Goal: Find specific page/section: Find specific page/section

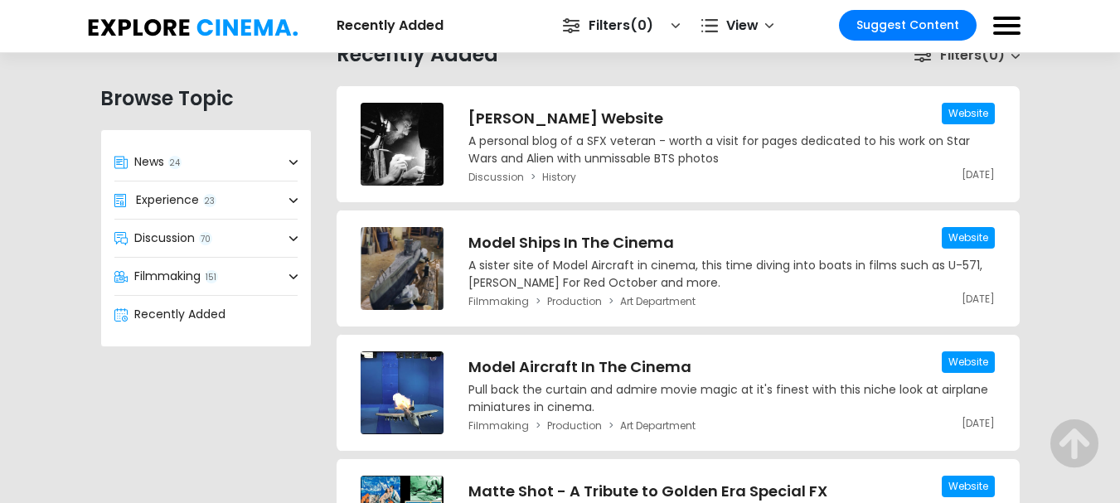
scroll to position [513, 0]
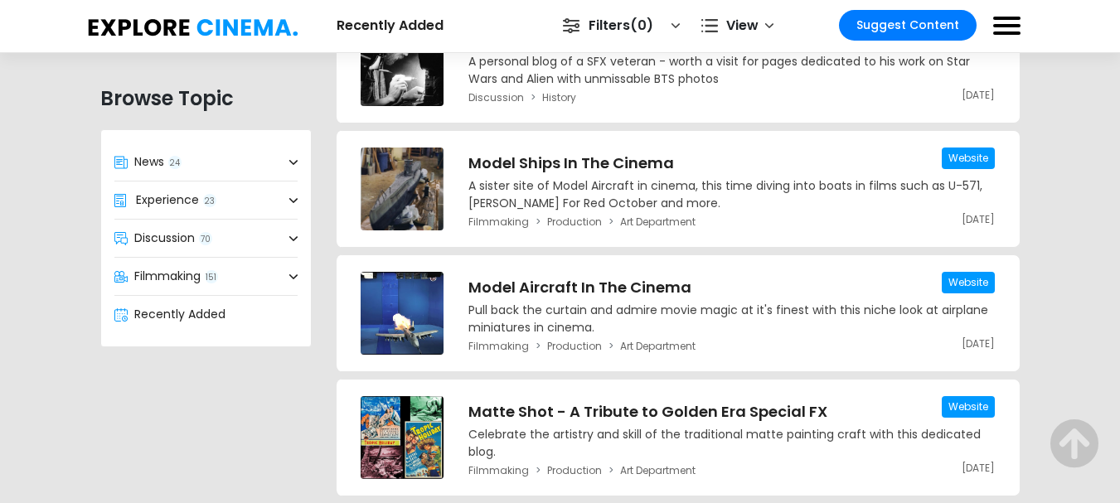
click at [289, 272] on span at bounding box center [293, 276] width 8 height 17
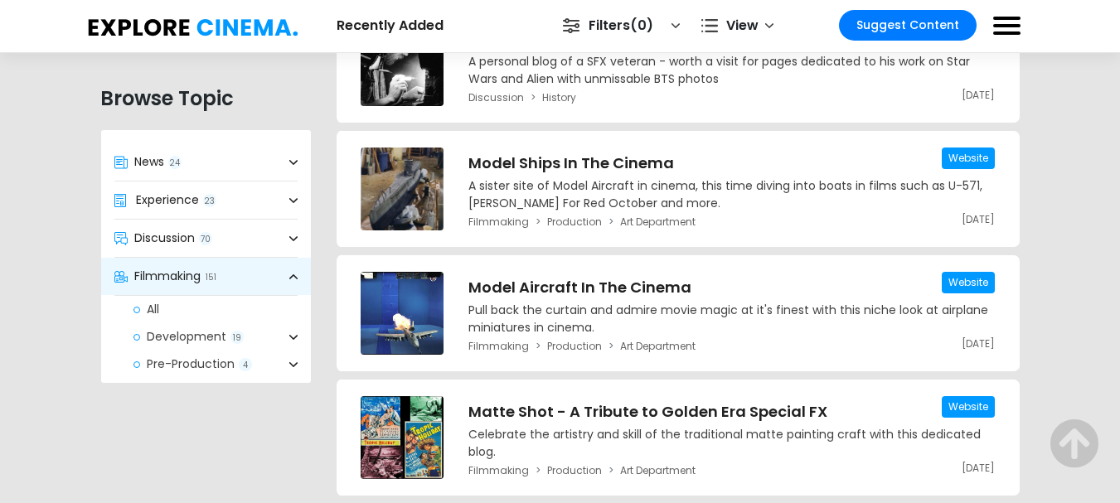
click at [289, 272] on span at bounding box center [293, 276] width 8 height 17
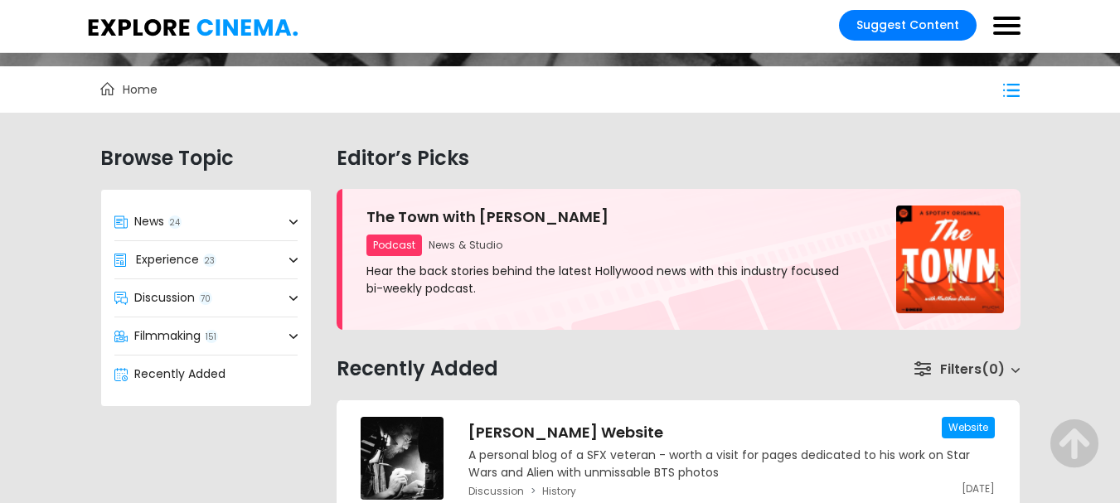
scroll to position [163, 0]
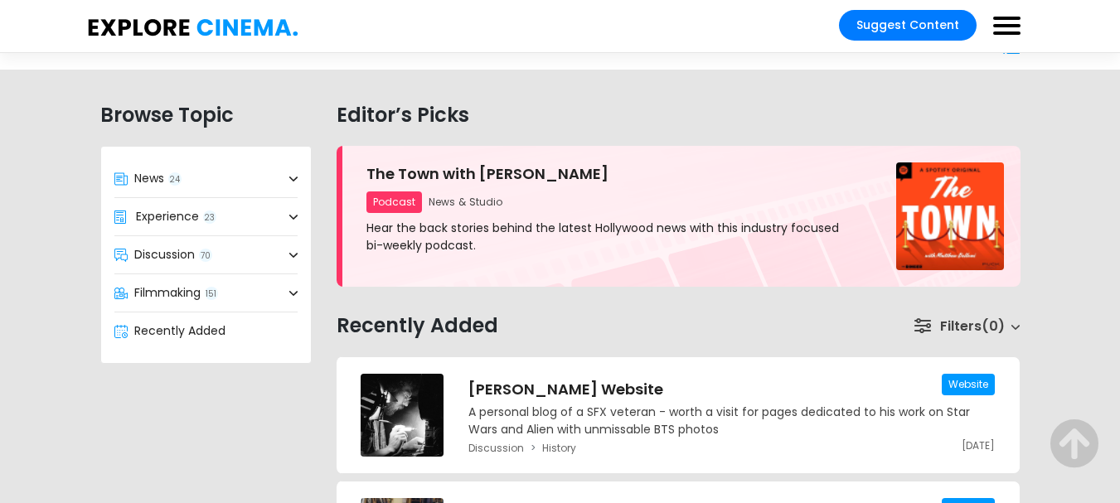
click at [982, 328] on link "Filters 0" at bounding box center [967, 327] width 107 height 22
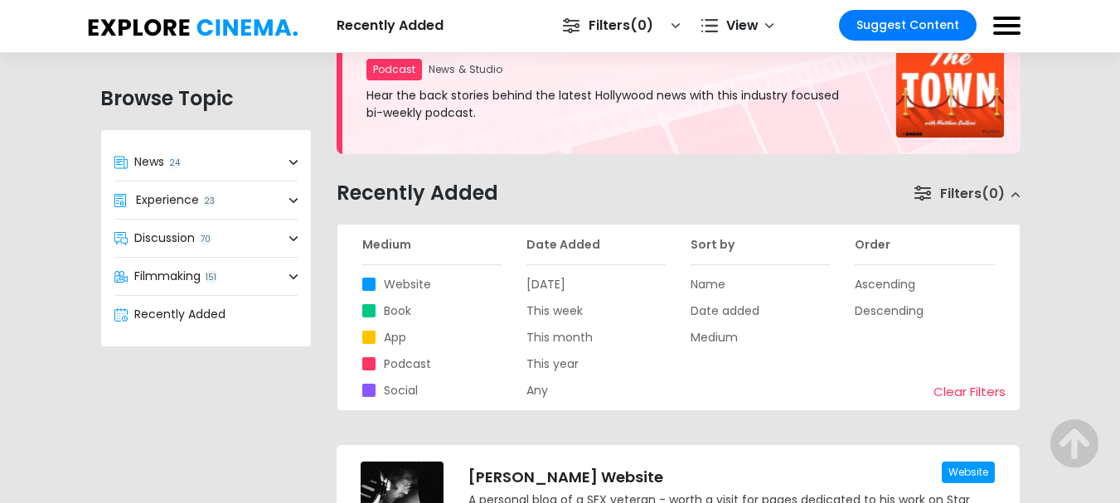
scroll to position [265, 0]
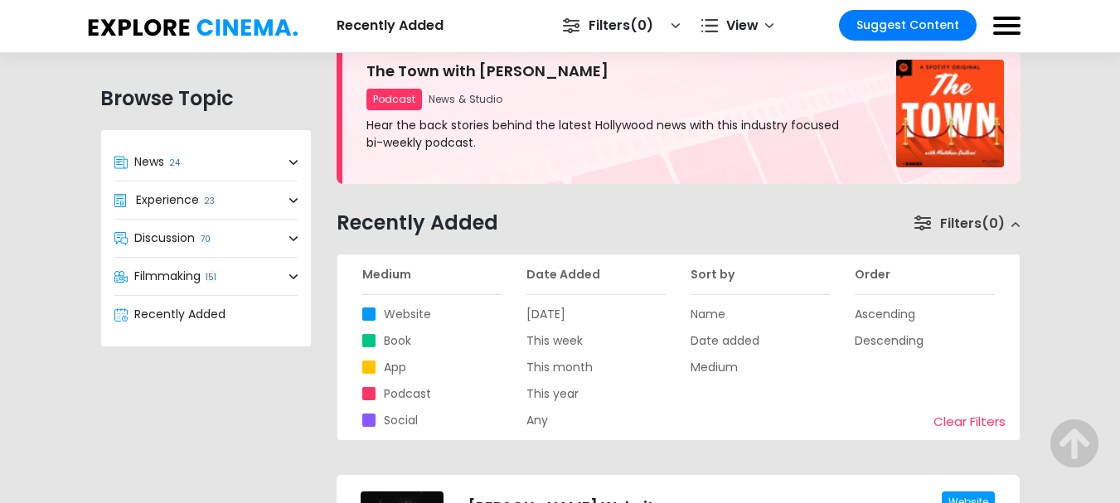
click at [960, 224] on link "Filters 0" at bounding box center [967, 224] width 107 height 22
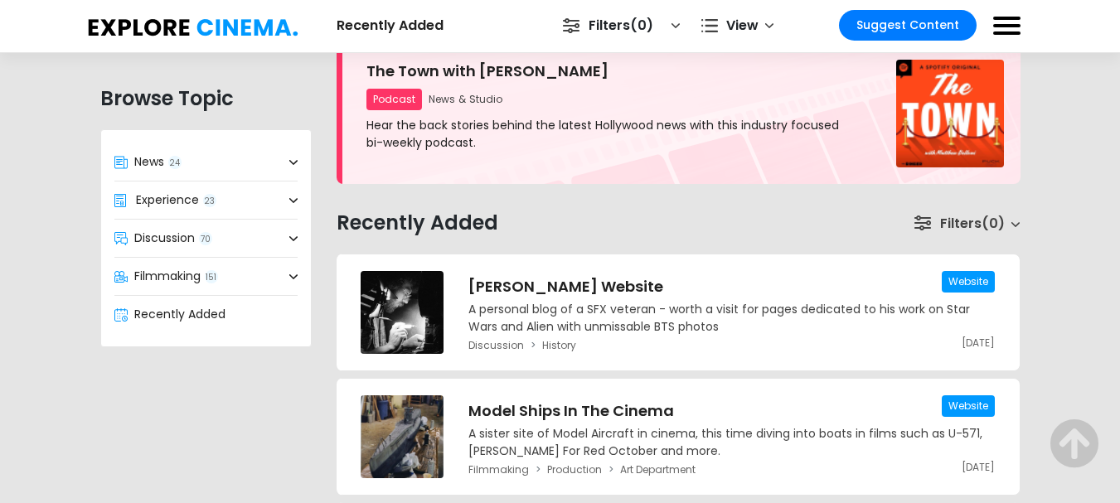
click at [960, 224] on link "Filters 0" at bounding box center [967, 224] width 107 height 22
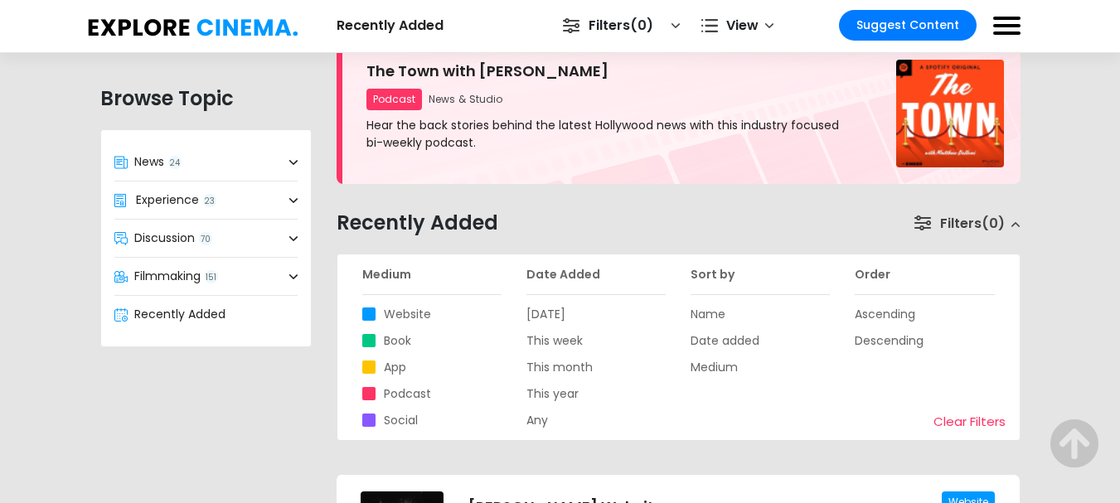
click at [408, 420] on label "Social" at bounding box center [401, 420] width 34 height 13
click at [367, 418] on input "Social" at bounding box center [367, 418] width 0 height 0
click at [951, 222] on link "Filters 0" at bounding box center [967, 224] width 107 height 22
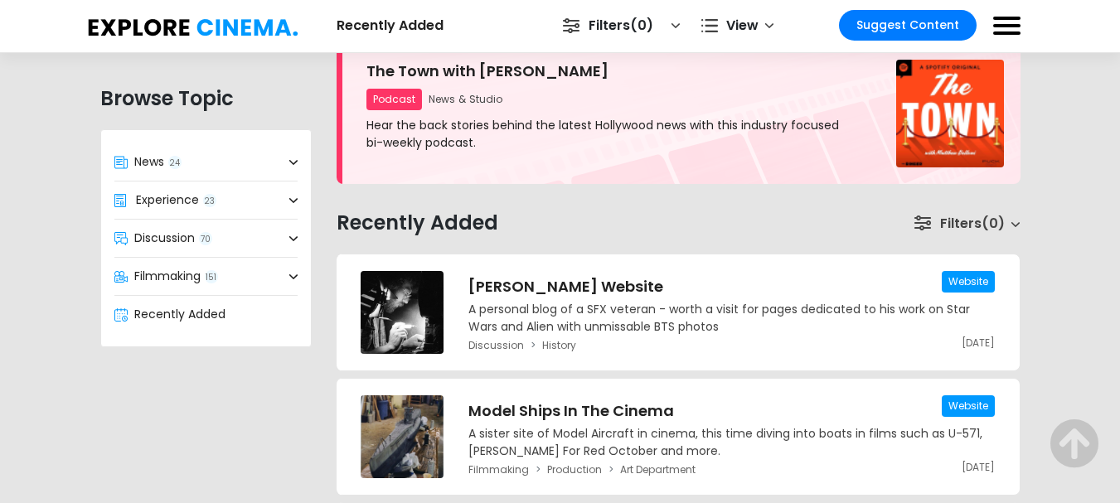
click at [951, 222] on link "Filters 0" at bounding box center [967, 224] width 107 height 22
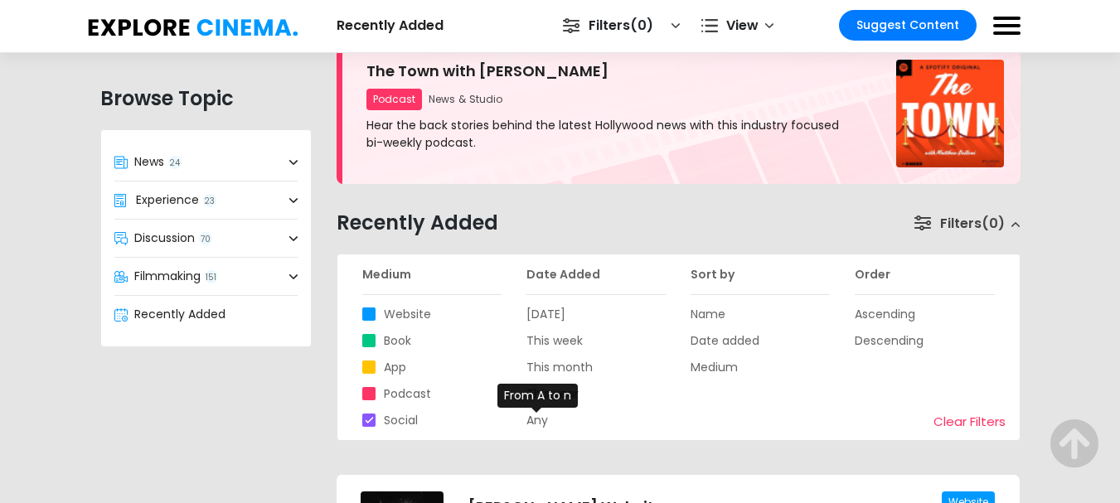
click at [529, 427] on label "Any" at bounding box center [538, 420] width 22 height 13
click at [527, 414] on input "Any" at bounding box center [527, 414] width 0 height 0
click at [731, 334] on label "Date added" at bounding box center [725, 340] width 69 height 13
click at [691, 334] on input "Date added" at bounding box center [691, 334] width 0 height 0
click at [876, 310] on label "Ascending" at bounding box center [885, 314] width 61 height 13
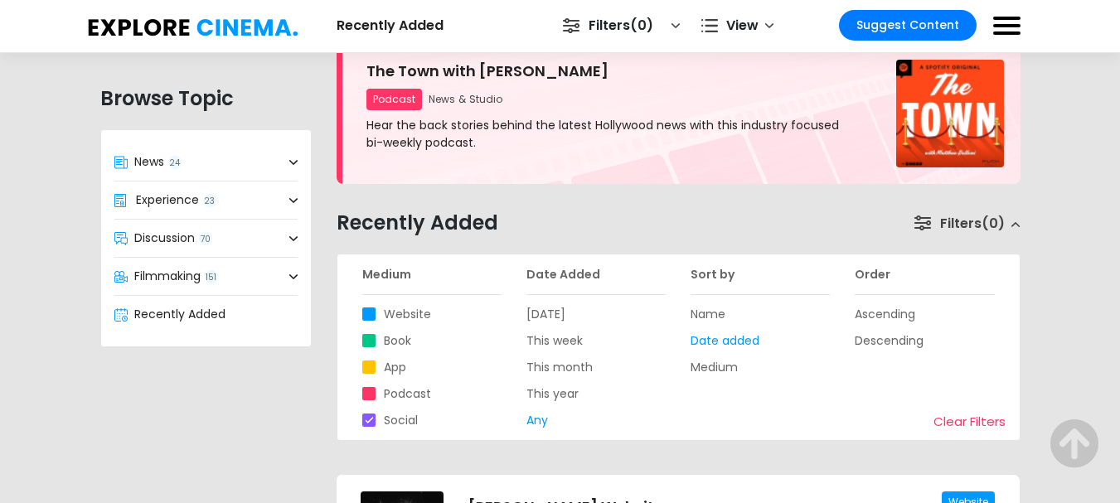
click at [855, 308] on input "Ascending" at bounding box center [855, 308] width 0 height 0
click at [1075, 438] on icon at bounding box center [1075, 445] width 50 height 50
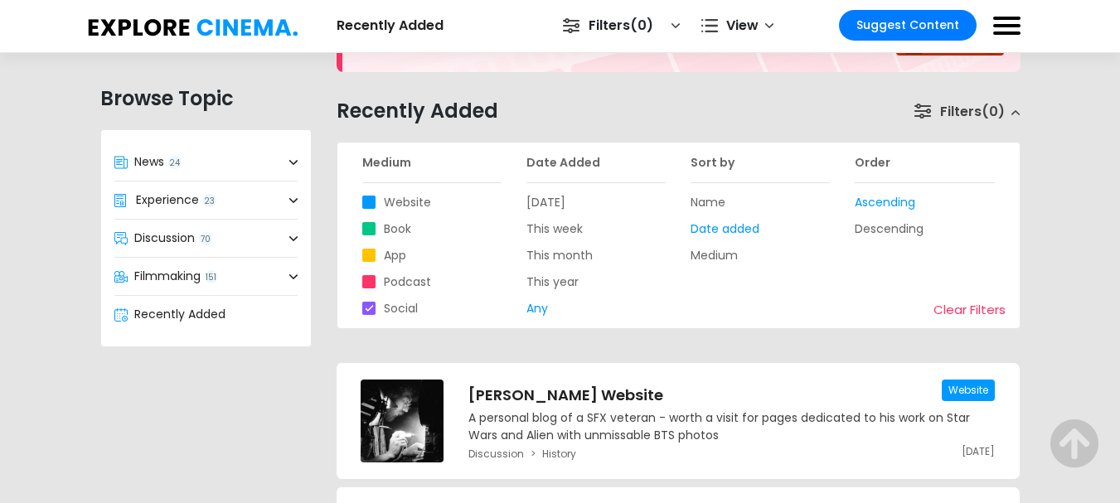
scroll to position [381, 0]
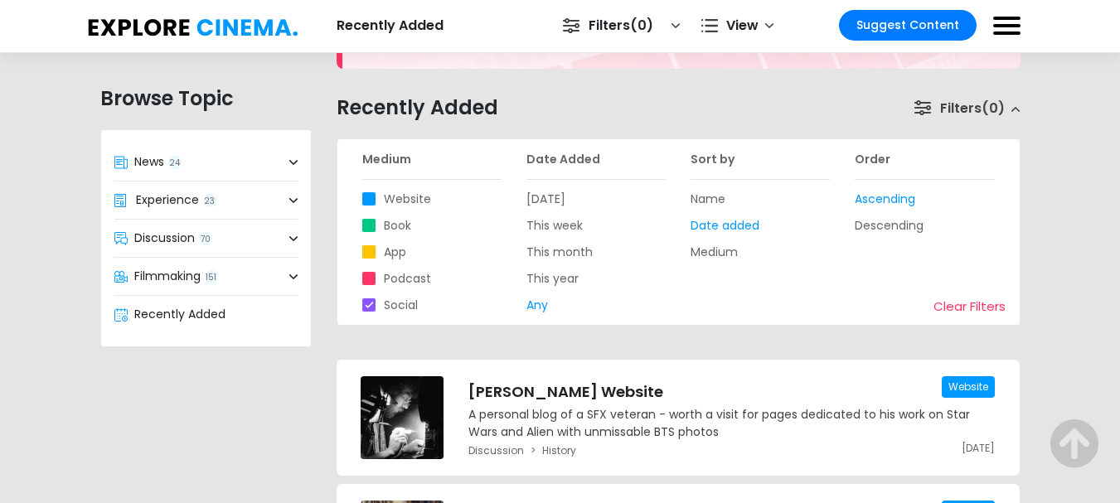
click at [985, 105] on span "0" at bounding box center [993, 108] width 23 height 19
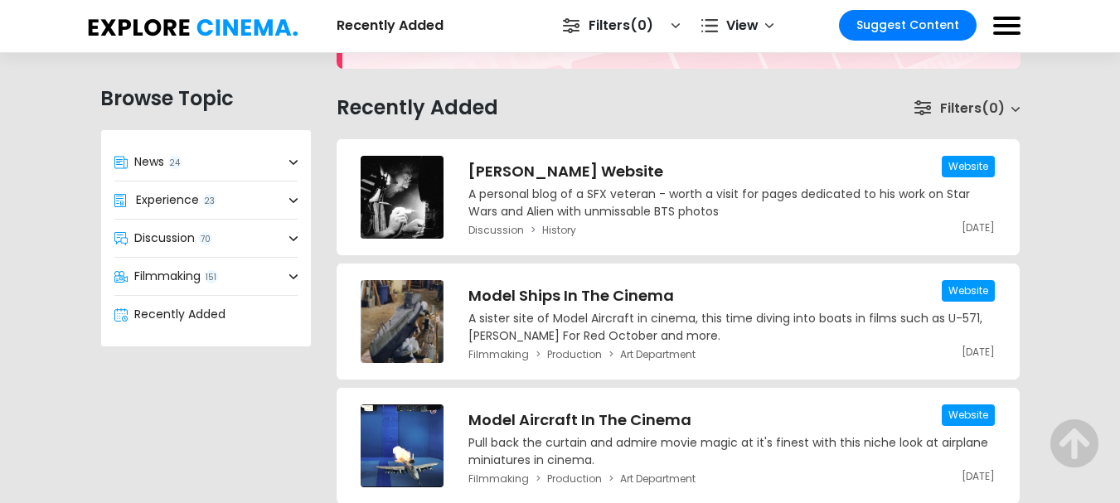
click at [920, 106] on icon at bounding box center [923, 107] width 17 height 15
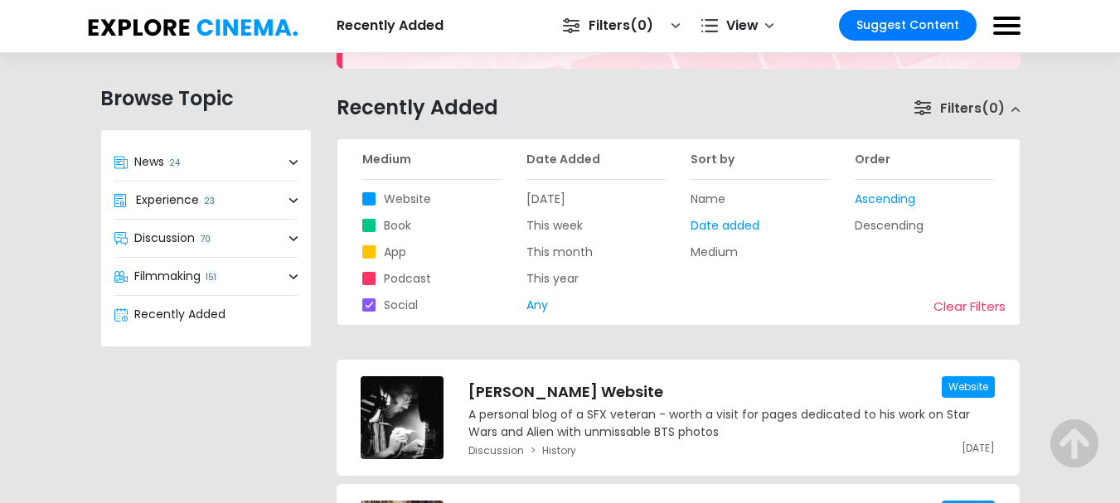
click at [920, 106] on icon at bounding box center [923, 107] width 17 height 15
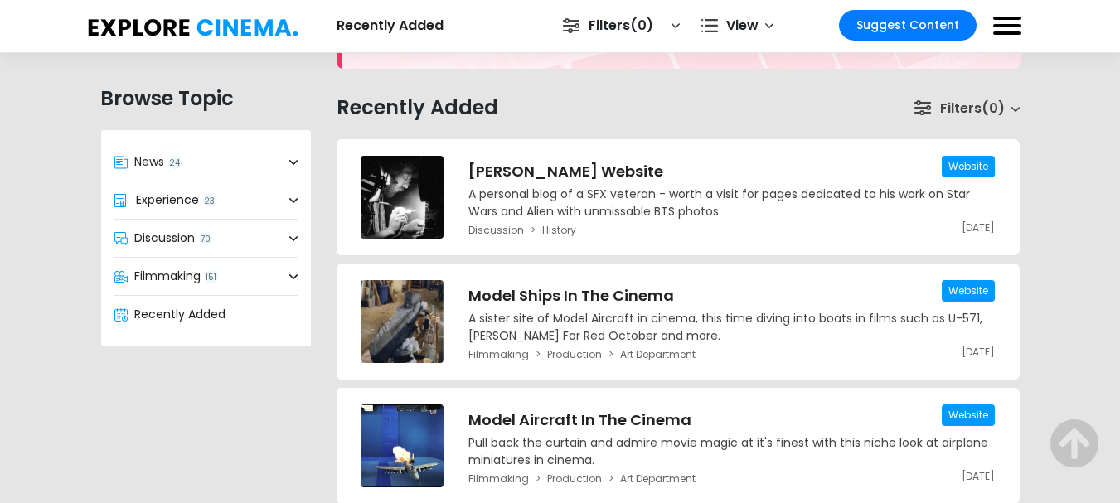
click at [920, 106] on icon at bounding box center [923, 107] width 17 height 15
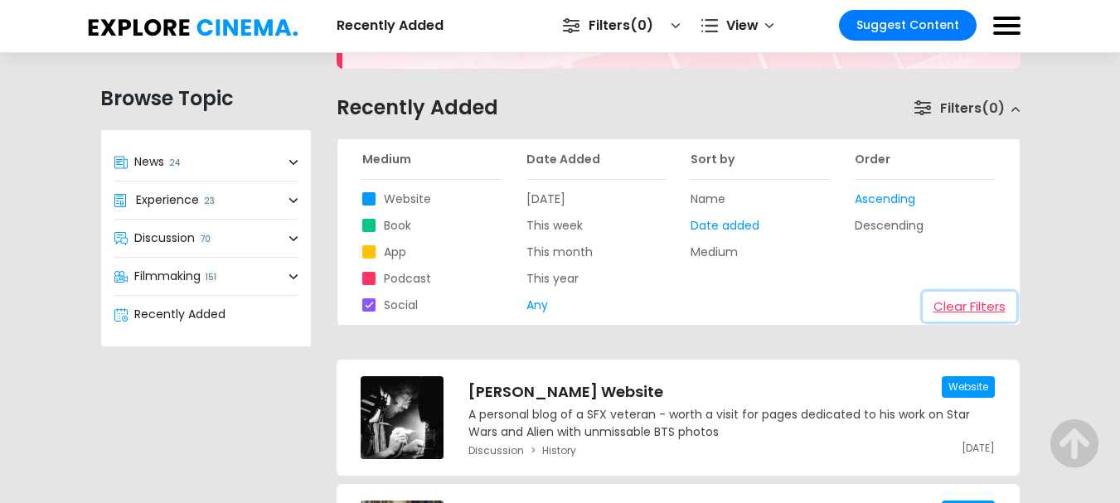
click at [961, 317] on link "Clear Filters" at bounding box center [970, 307] width 94 height 31
click at [963, 316] on link "Clear Filters" at bounding box center [970, 307] width 94 height 31
click at [966, 305] on link "Clear Filters" at bounding box center [970, 307] width 94 height 31
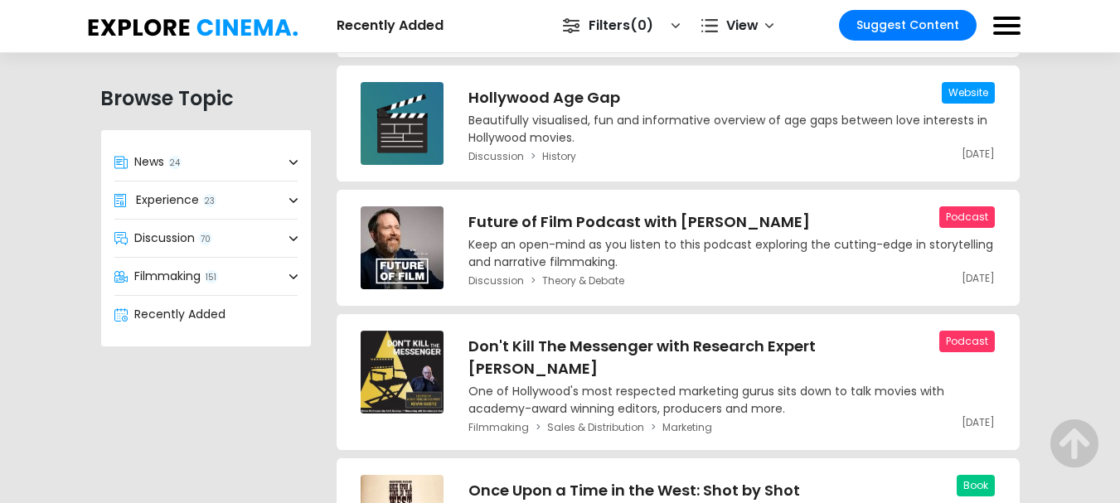
scroll to position [9546, 0]
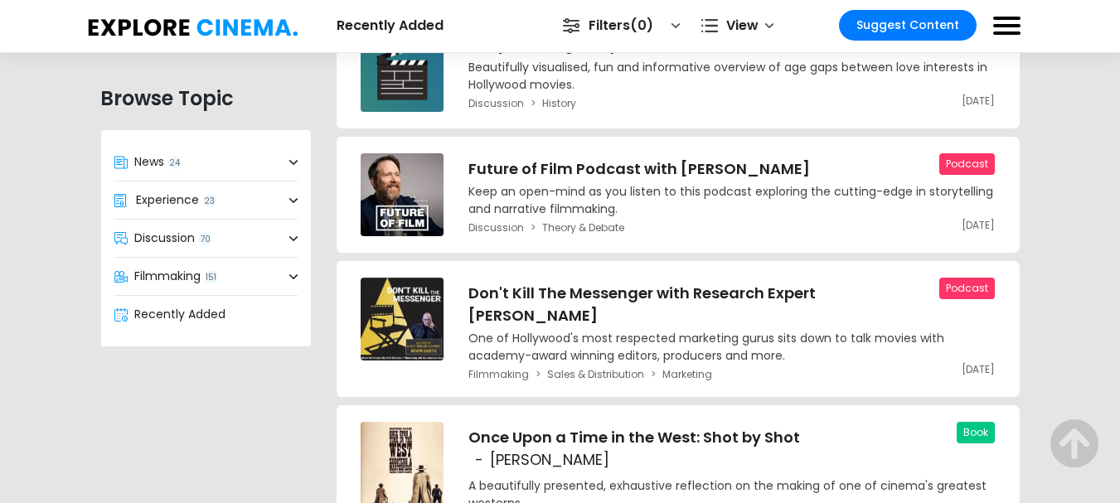
click at [284, 275] on link "Filmmaking 151" at bounding box center [206, 276] width 210 height 37
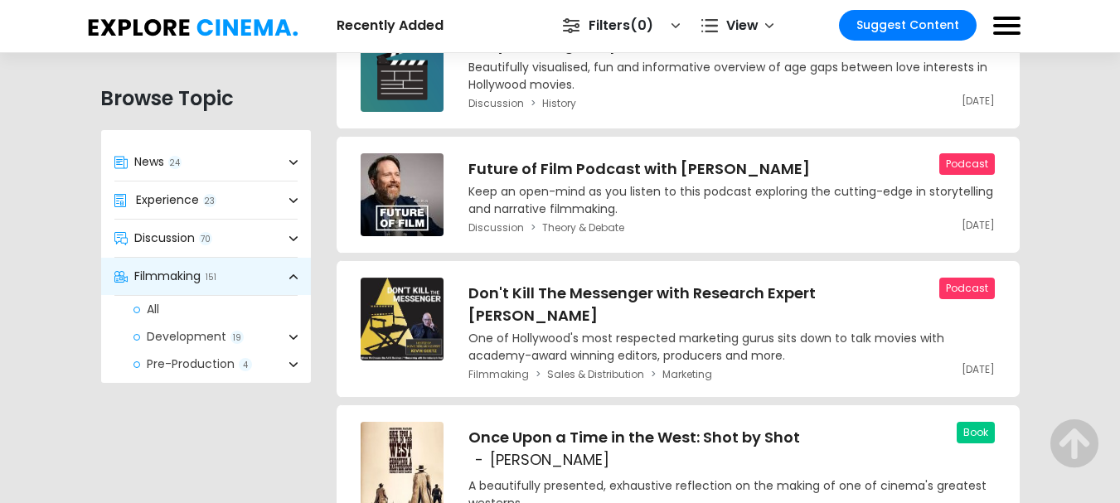
click at [289, 240] on icon at bounding box center [293, 238] width 8 height 5
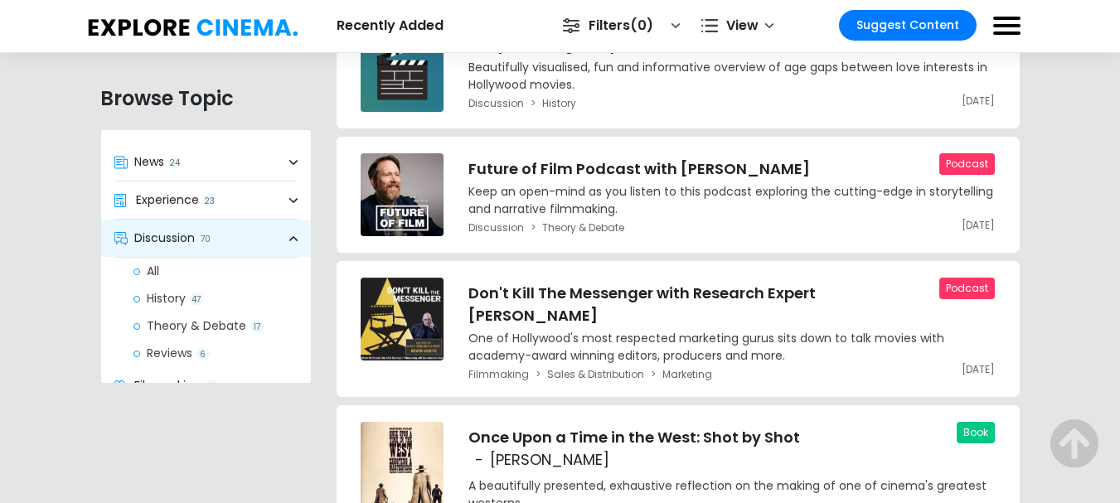
click at [174, 297] on link "History 47" at bounding box center [215, 298] width 191 height 27
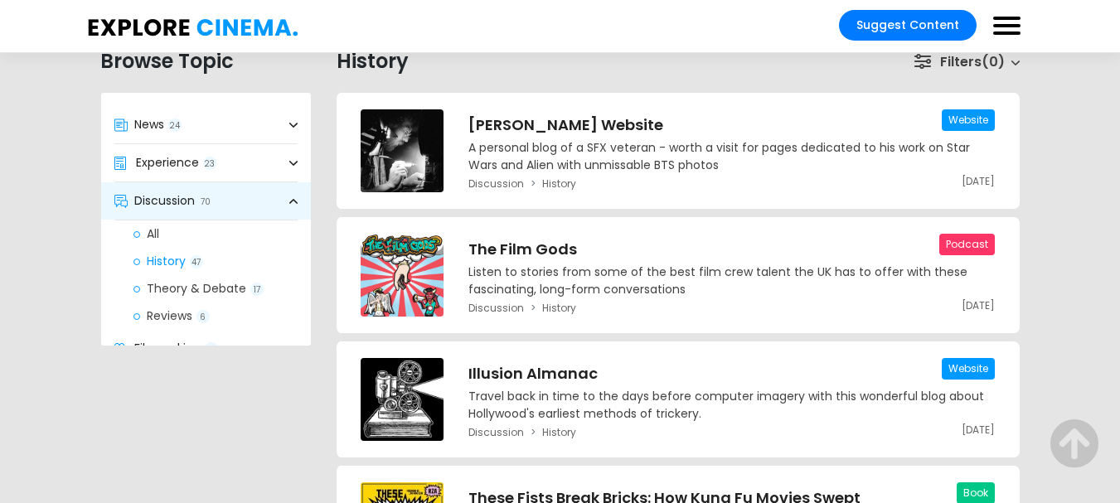
scroll to position [133, 0]
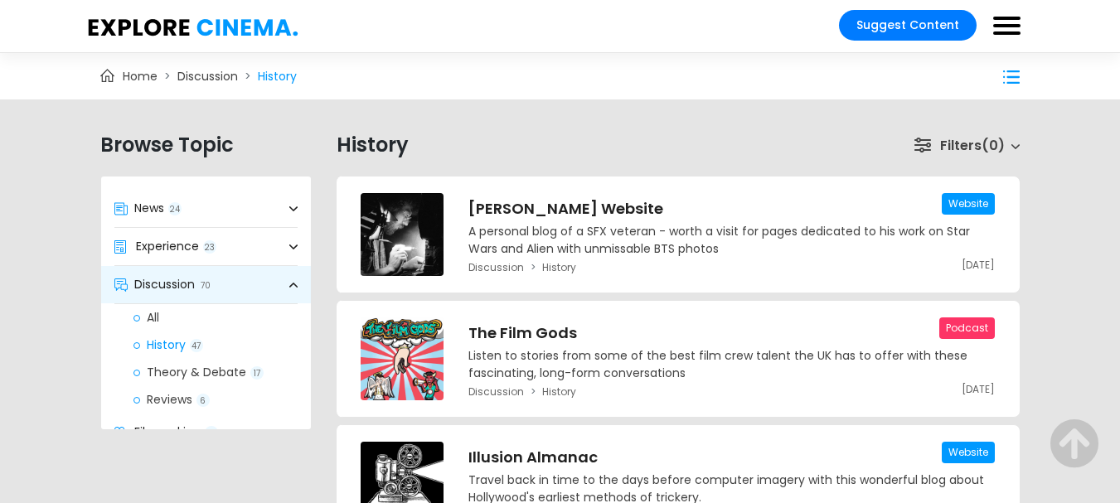
click at [696, 95] on ol "Home Discussion History" at bounding box center [402, 76] width 605 height 46
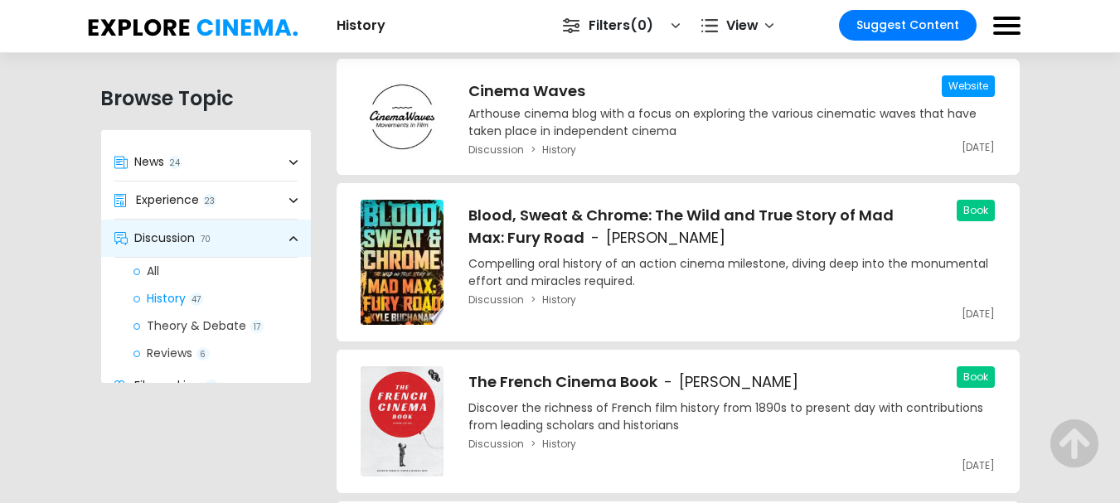
scroll to position [0, 0]
